Goal: Transaction & Acquisition: Purchase product/service

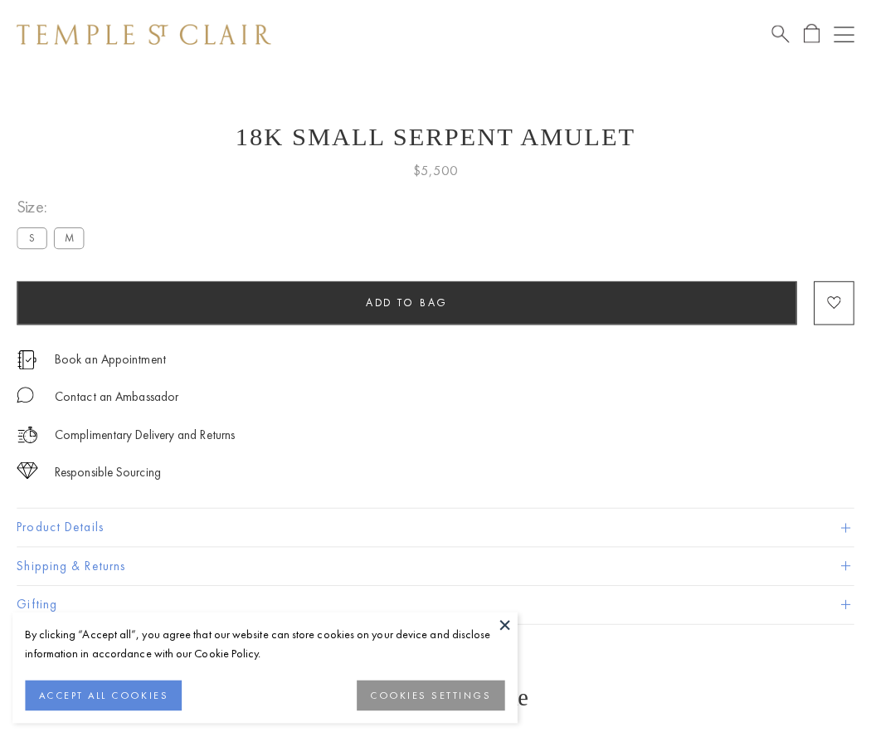
scroll to position [66, 0]
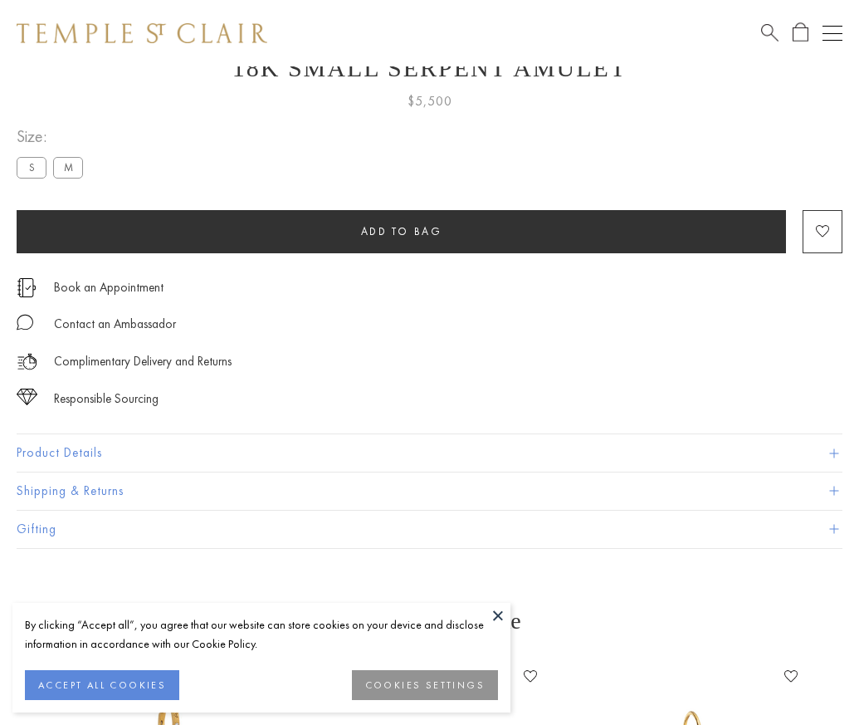
click at [401, 231] on span "Add to bag" at bounding box center [401, 231] width 81 height 14
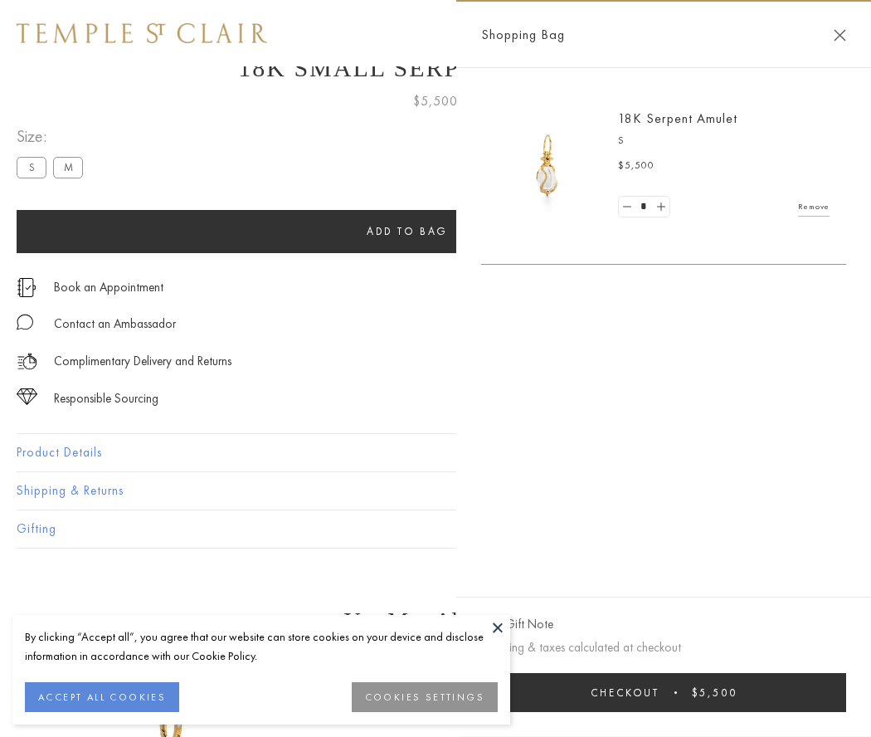
click at [660, 692] on span "Checkout" at bounding box center [625, 693] width 69 height 14
